Goal: Subscribe to service/newsletter

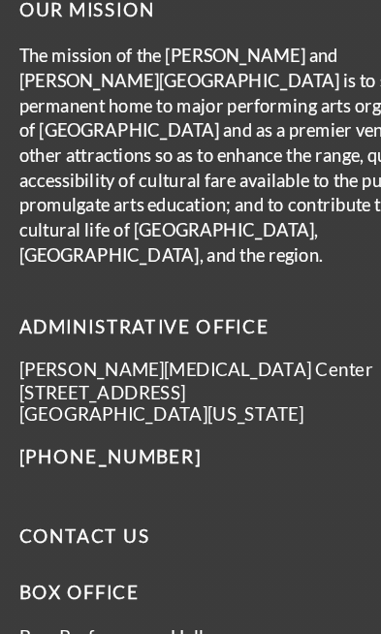
scroll to position [4855, 0]
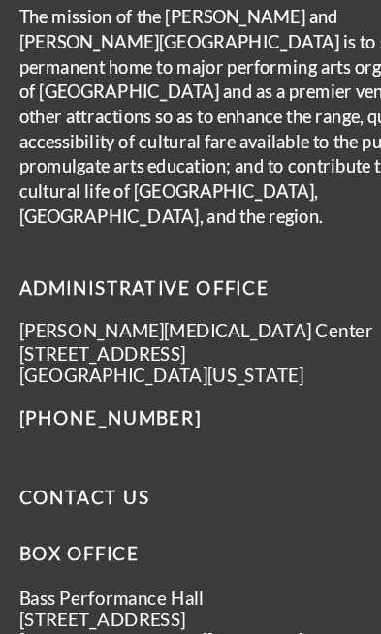
click at [244, 393] on p "[PHONE_NUMBER]" at bounding box center [188, 405] width 347 height 24
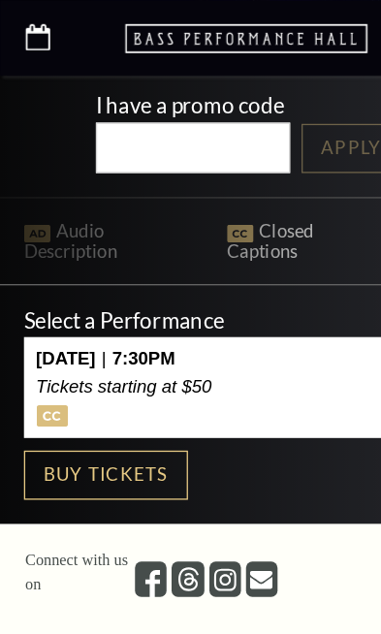
scroll to position [0, 0]
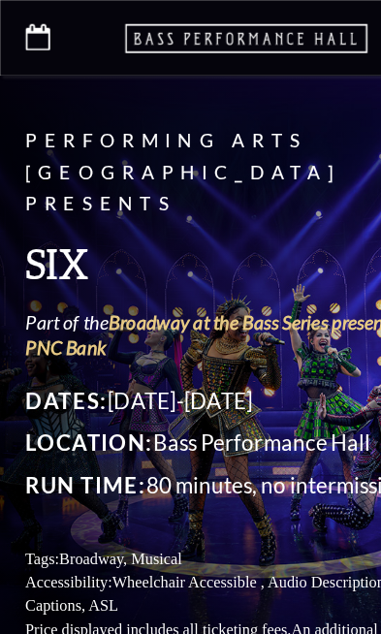
click at [219, 361] on p "Run Time: 80 minutes, no intermission" at bounding box center [190, 373] width 342 height 25
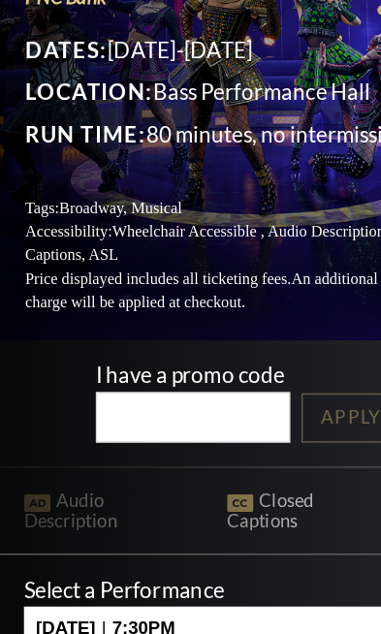
scroll to position [220, 0]
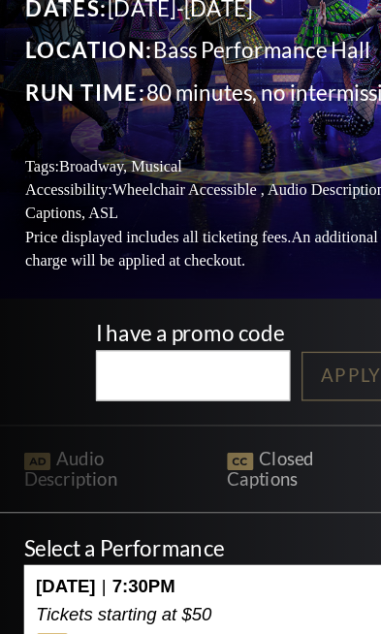
click at [115, 495] on p "Select a Performance" at bounding box center [190, 503] width 344 height 16
click at [143, 546] on p "Tickets starting at $50" at bounding box center [95, 554] width 135 height 16
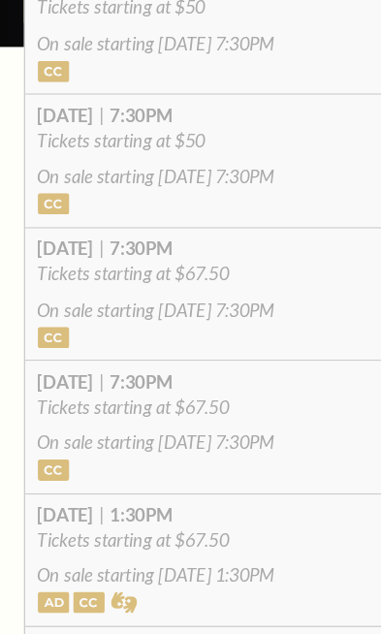
scroll to position [765, 0]
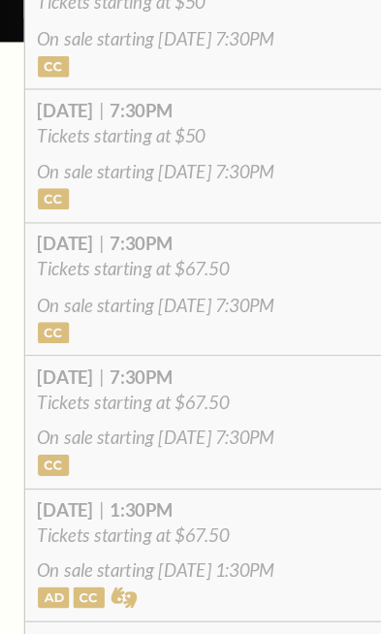
click at [226, 569] on p "Saturday February 14 | 7:30PM" at bounding box center [191, 576] width 324 height 14
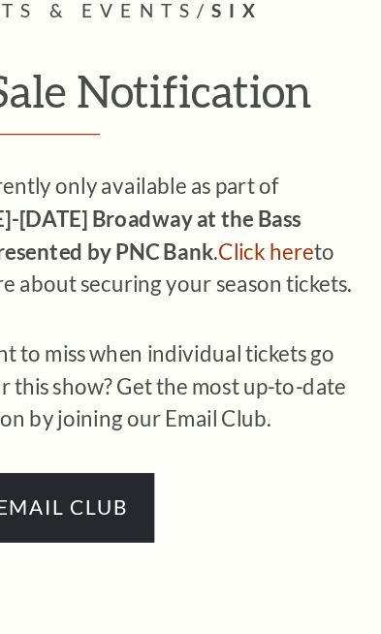
scroll to position [929, 0]
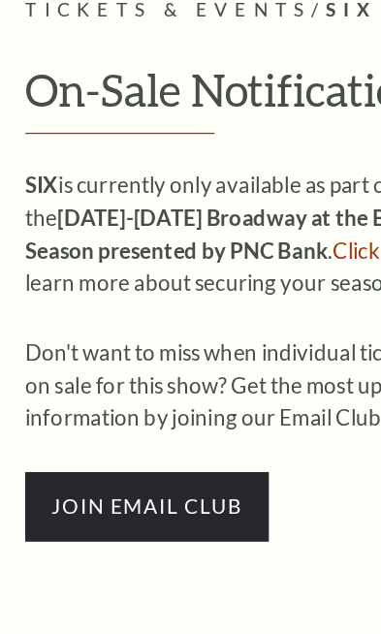
click at [171, 445] on span "join email club" at bounding box center [112, 471] width 187 height 53
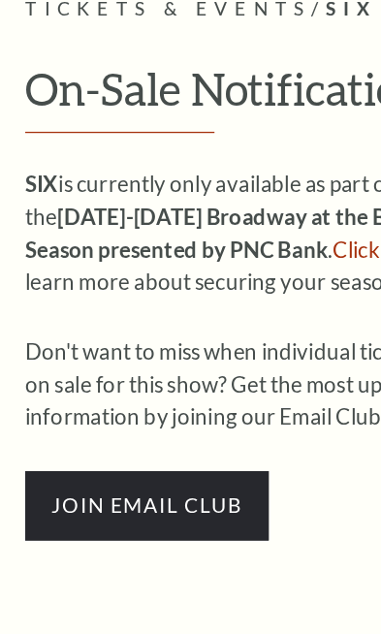
click at [256, 329] on link "Click here" at bounding box center [293, 339] width 74 height 20
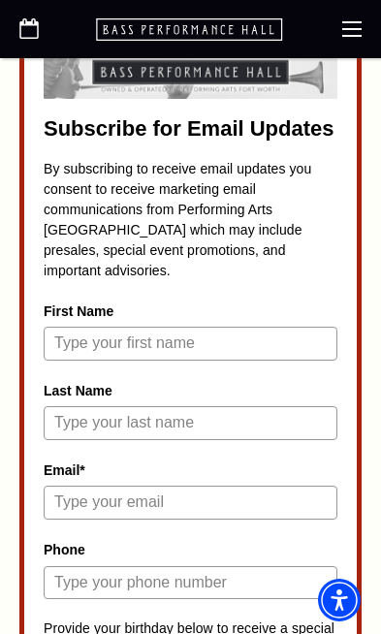
click at [237, 333] on input "First Name" at bounding box center [191, 344] width 294 height 34
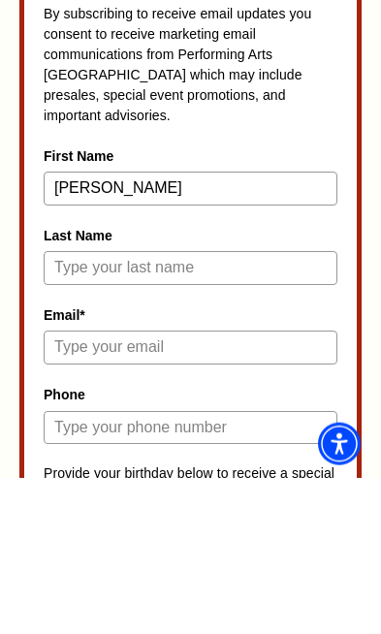
type input "[PERSON_NAME]"
click at [175, 407] on input "Last Name" at bounding box center [191, 424] width 294 height 34
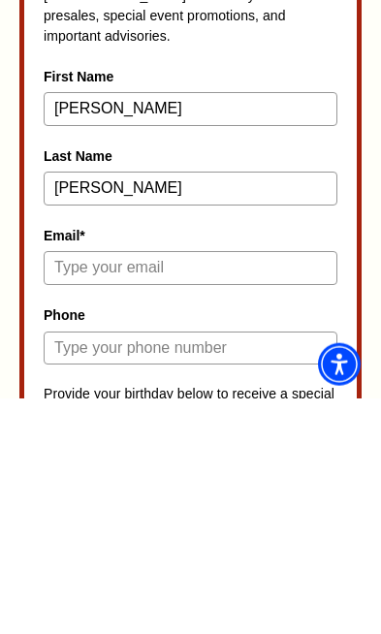
type input "[PERSON_NAME]"
click at [212, 487] on input "Email*" at bounding box center [191, 504] width 294 height 34
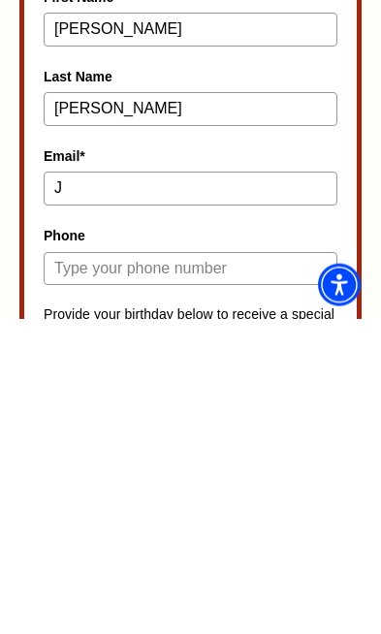
type input "Jo"
type input "[EMAIL_ADDRESS][DOMAIN_NAME]"
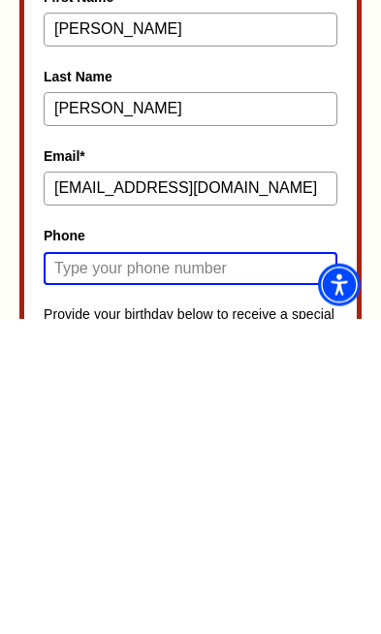
type input "2036286279"
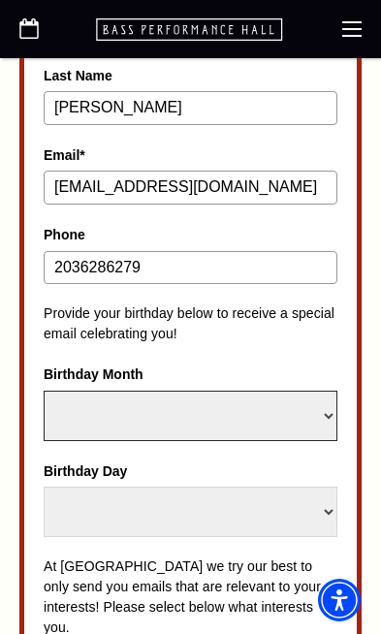
click at [248, 397] on select "Select Month January February March April May June July August September Octobe…" at bounding box center [191, 416] width 294 height 50
select select "April"
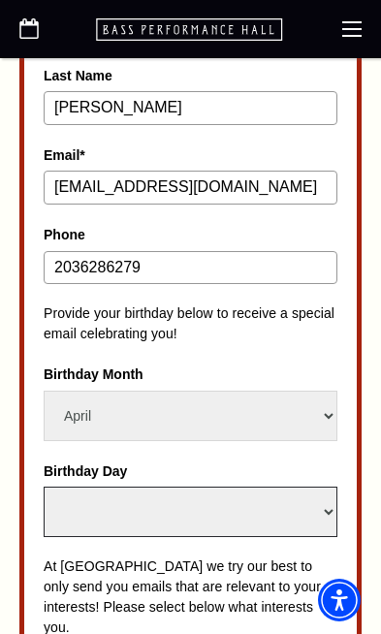
click at [253, 487] on select "Select Day 1 2 3 4 5 6 7 8 9 10 11 12 13 14 15 16 17 18 19 20 21 22 23 24 25 26…" at bounding box center [191, 512] width 294 height 50
select select "23"
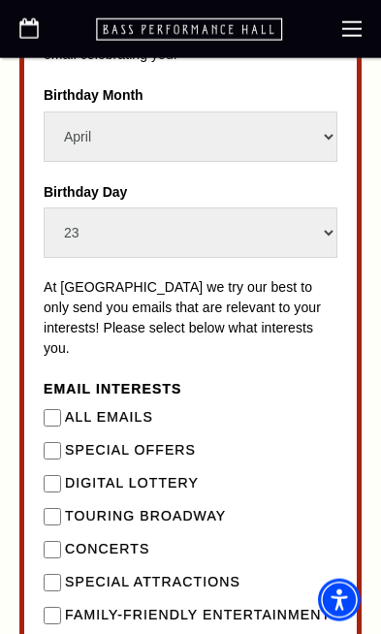
scroll to position [1177, 0]
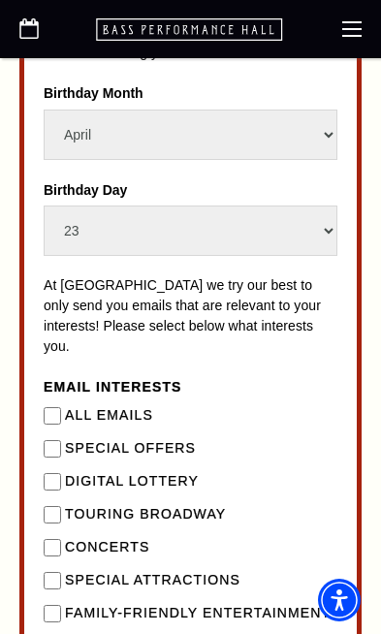
click at [52, 407] on Emails"] "All Emails" at bounding box center [52, 415] width 17 height 17
checkbox Emails"] "true"
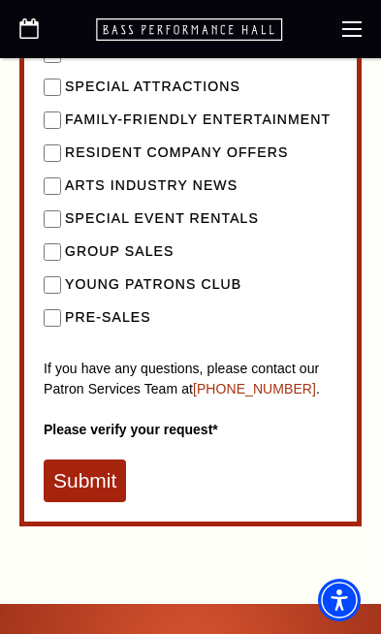
scroll to position [1618, 0]
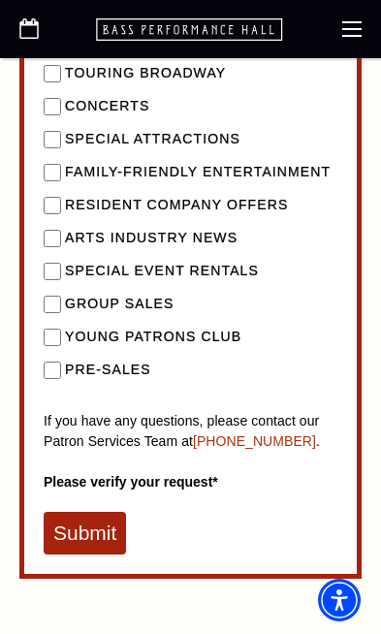
click at [91, 512] on button "Submit" at bounding box center [85, 533] width 82 height 43
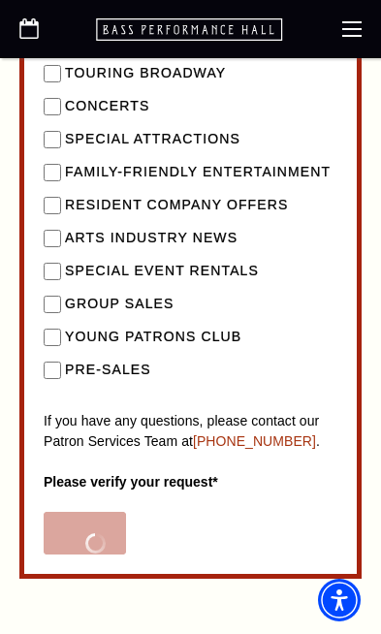
scroll to position [57, 0]
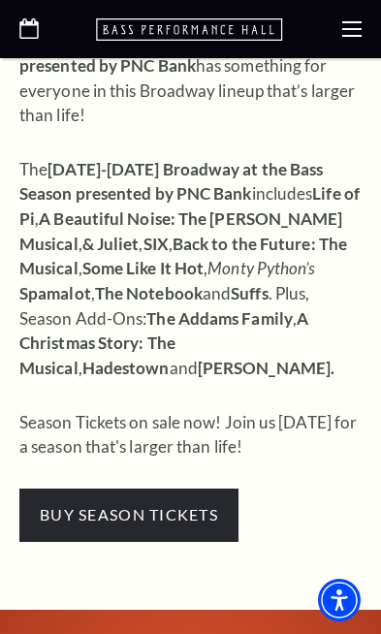
scroll to position [599, 0]
click at [179, 489] on span "buy season tickets" at bounding box center [128, 515] width 219 height 53
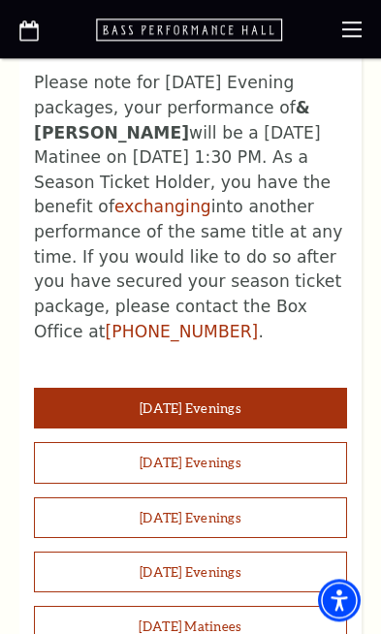
scroll to position [1278, 0]
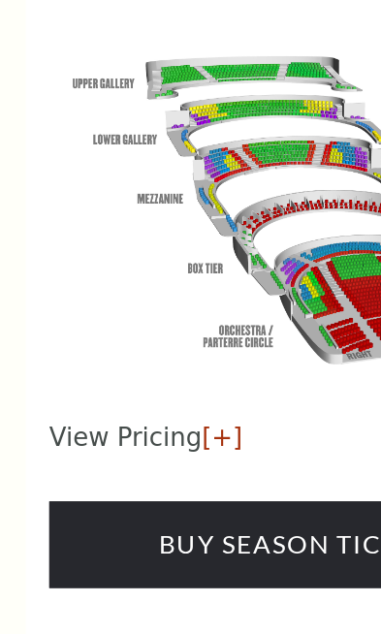
scroll to position [2790, 0]
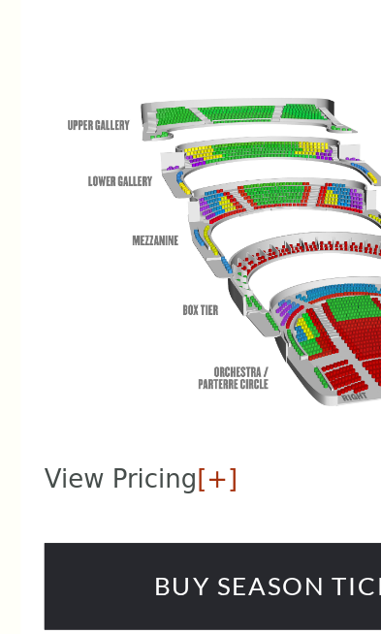
click at [128, 449] on link "[+]" at bounding box center [140, 458] width 25 height 18
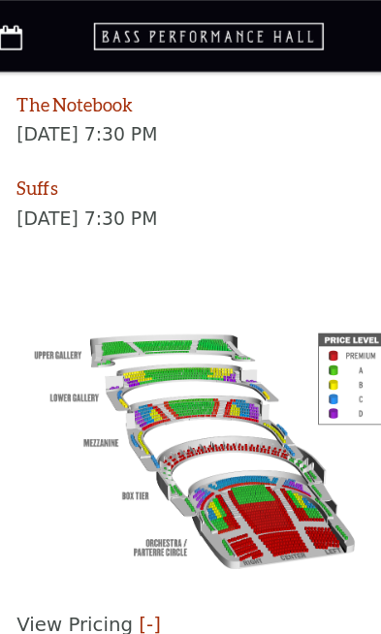
scroll to position [2742, 0]
